Goal: Find specific page/section: Find specific page/section

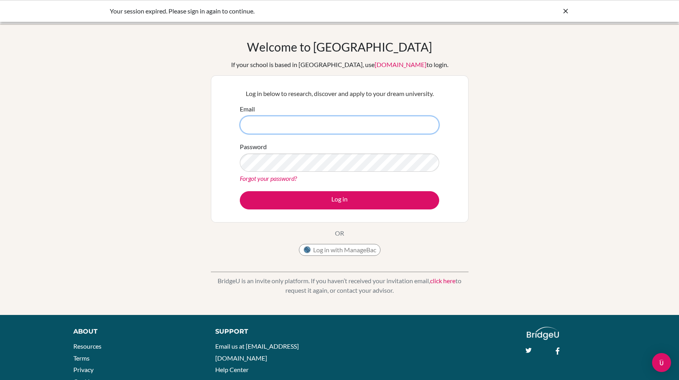
type input "[PERSON_NAME][EMAIL_ADDRESS][DOMAIN_NAME]"
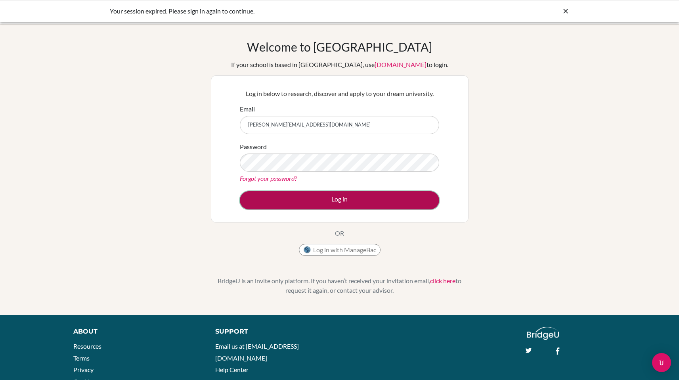
click at [334, 200] on button "Log in" at bounding box center [339, 200] width 199 height 18
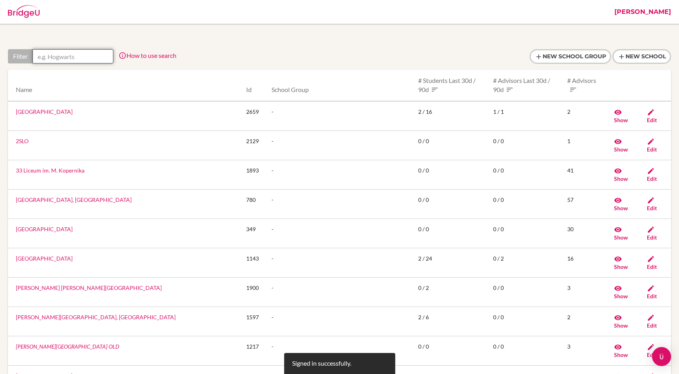
click at [62, 57] on input "text" at bounding box center [72, 56] width 81 height 14
click at [50, 59] on input "ho" at bounding box center [72, 56] width 81 height 14
click at [51, 57] on input "ho" at bounding box center [72, 56] width 81 height 14
paste input "Horizon [GEOGRAPHIC_DATA]"
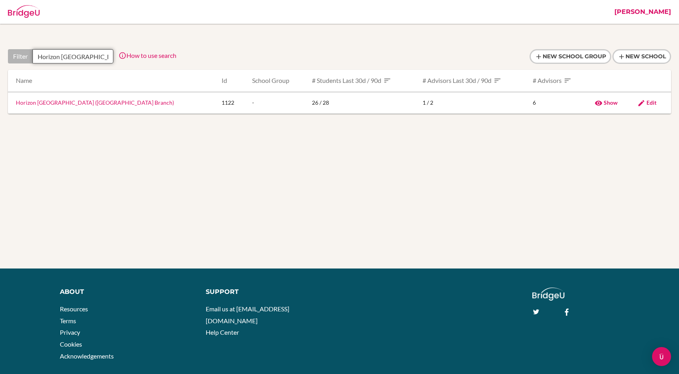
scroll to position [0, 30]
type input "Horizon [GEOGRAPHIC_DATA]"
click at [64, 102] on link "Horizon [GEOGRAPHIC_DATA] ([GEOGRAPHIC_DATA] Branch)" at bounding box center [95, 102] width 158 height 7
